Goal: Browse casually

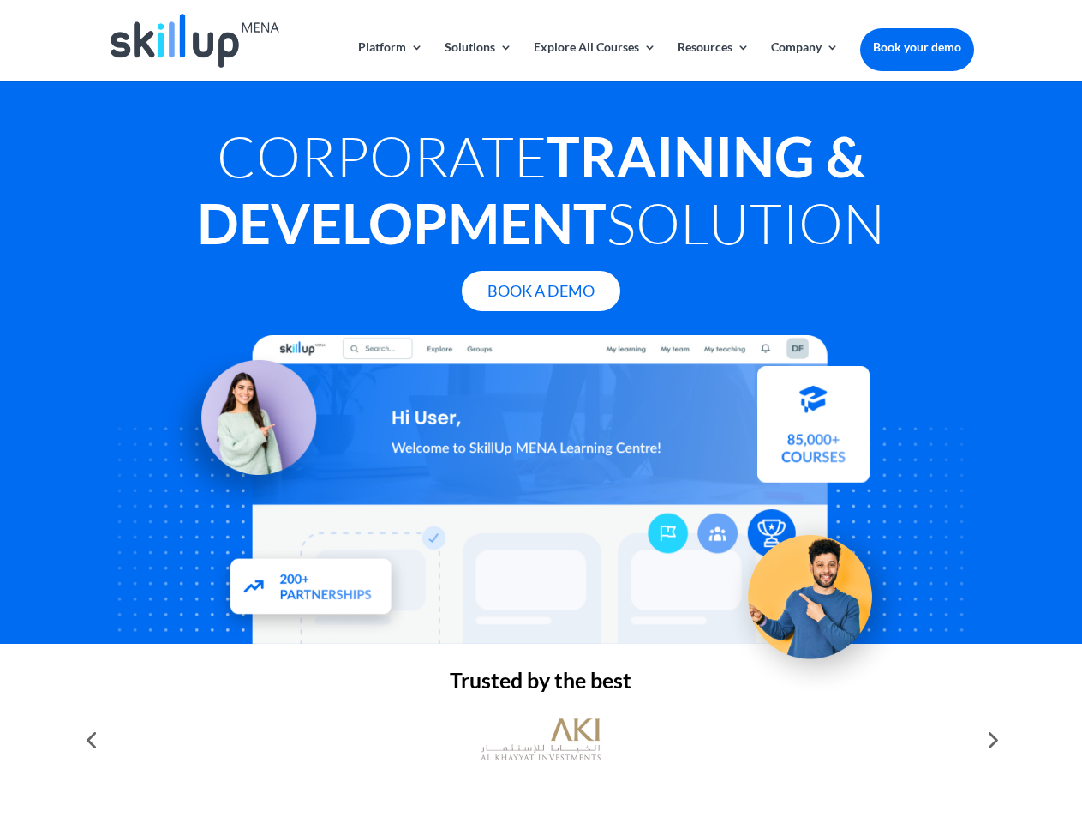
click at [541, 411] on div at bounding box center [541, 489] width 866 height 308
click at [477, 61] on link "Solutions" at bounding box center [479, 61] width 68 height 40
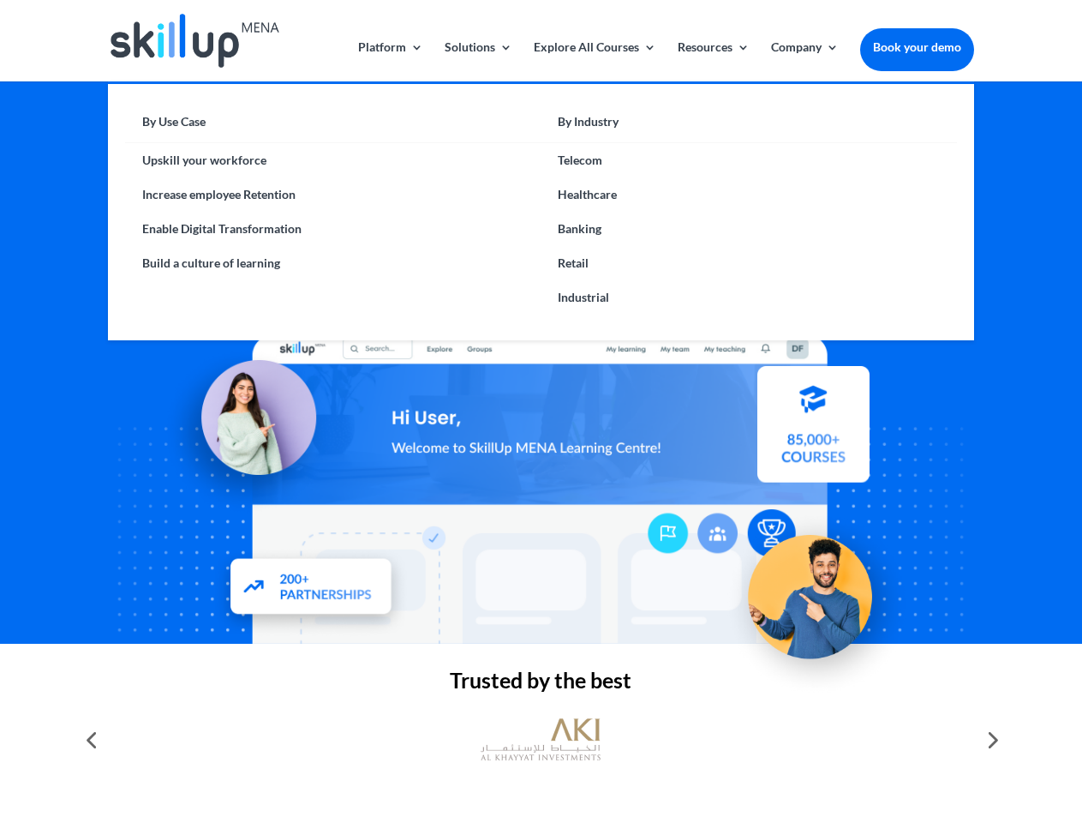
click at [594, 61] on link "Explore All Courses" at bounding box center [595, 61] width 123 height 40
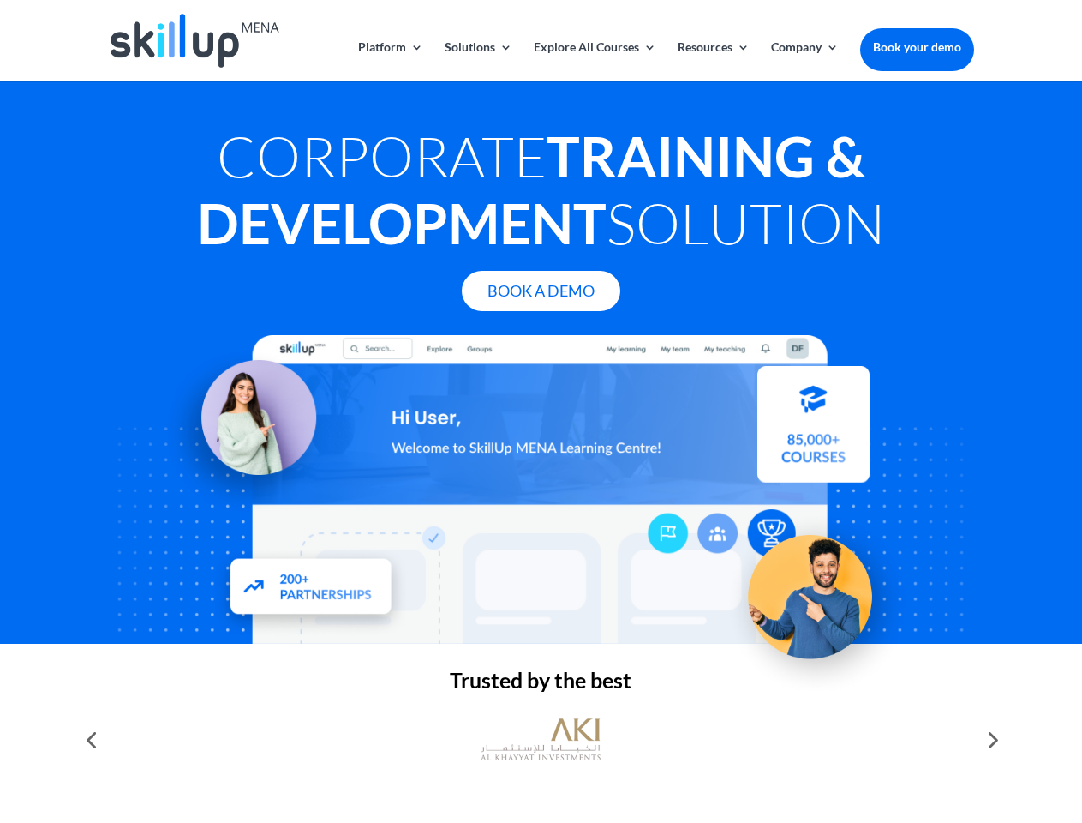
click at [712, 61] on link "Resources" at bounding box center [714, 61] width 72 height 40
click at [805, 61] on link "Company" at bounding box center [805, 61] width 68 height 40
click at [541, 740] on img at bounding box center [541, 740] width 120 height 60
